Goal: Task Accomplishment & Management: Manage account settings

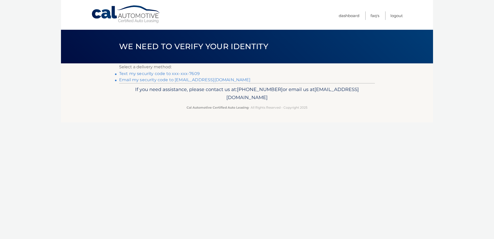
click at [164, 74] on link "Text my security code to xxx-xxx-7609" at bounding box center [159, 73] width 81 height 5
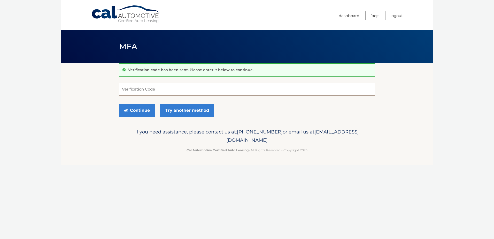
click at [138, 89] on input "Verification Code" at bounding box center [247, 89] width 256 height 13
type input "936165"
click at [136, 109] on button "Continue" at bounding box center [137, 110] width 36 height 13
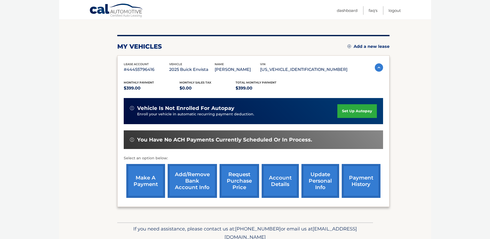
scroll to position [74, 0]
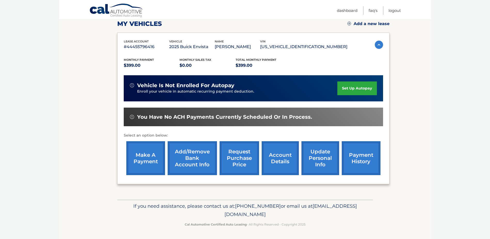
click at [145, 164] on link "make a payment" at bounding box center [145, 158] width 39 height 34
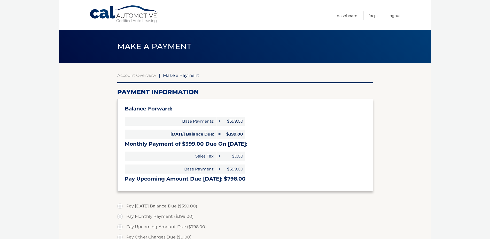
select select "MjM1ODI0MGItMDZkNS00NjkxLTllNDgtMGIyZDVhNjA3MWRh"
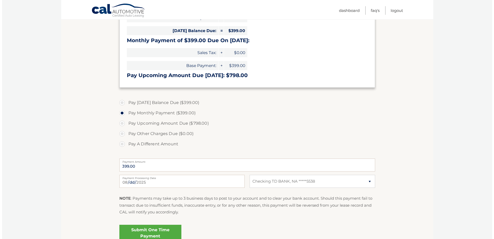
scroll to position [152, 0]
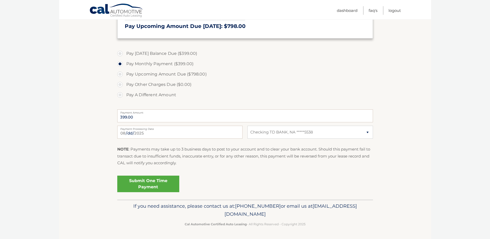
click at [135, 179] on link "Submit One Time Payment" at bounding box center [148, 183] width 62 height 17
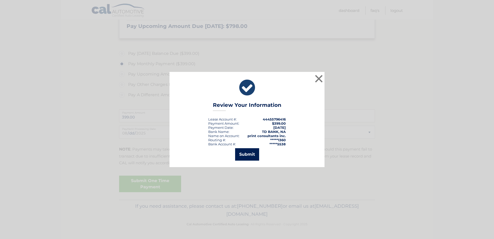
click at [246, 155] on button "Submit" at bounding box center [247, 154] width 24 height 12
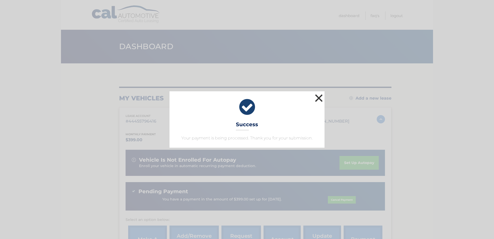
click at [319, 98] on button "×" at bounding box center [319, 98] width 10 height 10
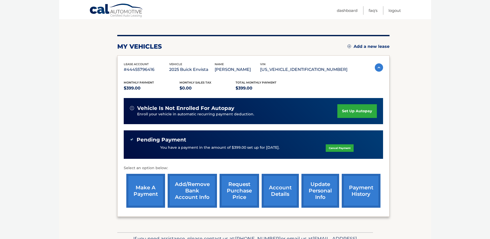
scroll to position [78, 0]
